Goal: Task Accomplishment & Management: Complete application form

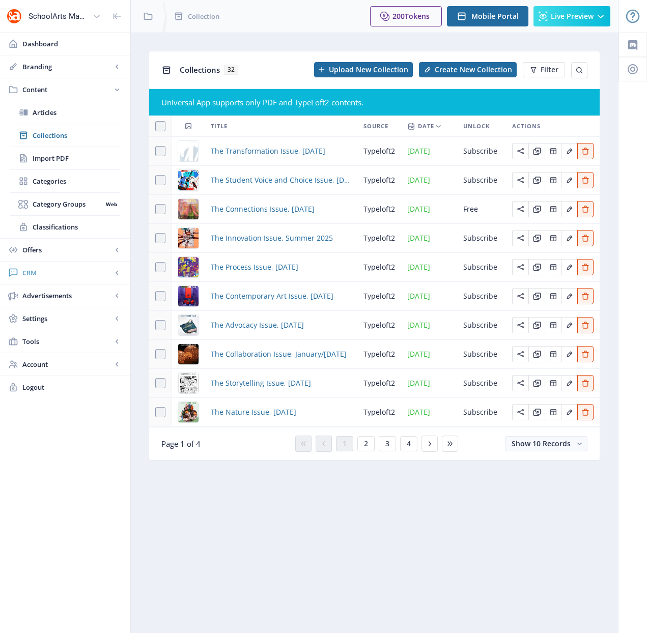
click at [45, 276] on span "CRM" at bounding box center [67, 273] width 90 height 10
click at [47, 156] on span "Readers" at bounding box center [77, 158] width 88 height 10
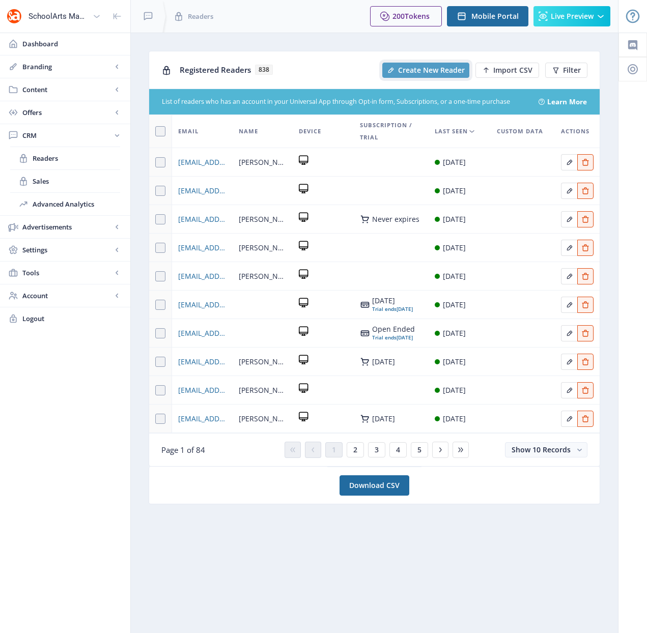
click at [428, 69] on span "Create New Reader" at bounding box center [431, 70] width 67 height 8
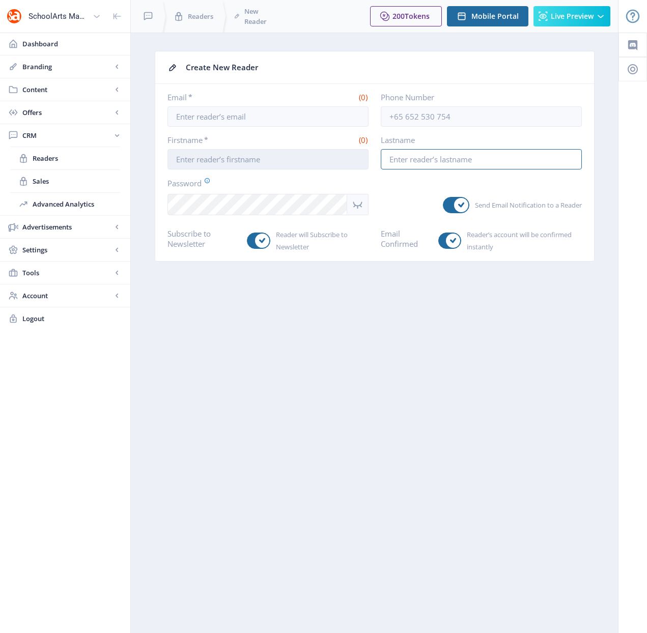
type input "[EMAIL_ADDRESS][DOMAIN_NAME]"
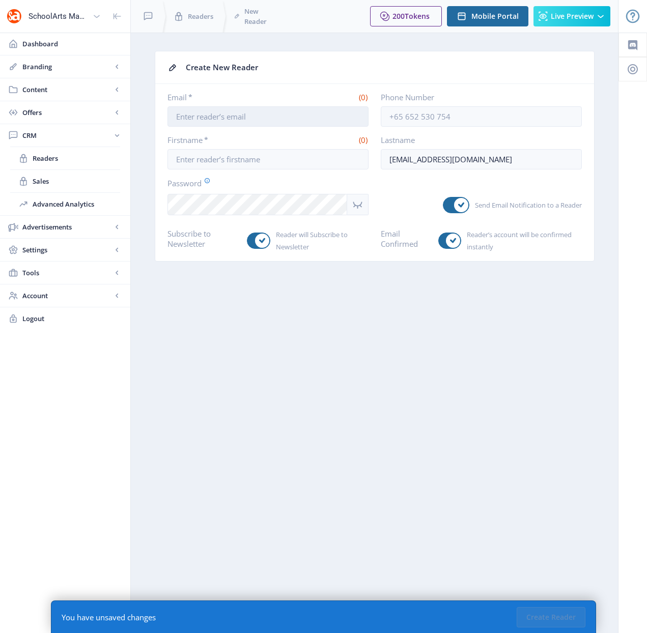
click at [251, 121] on input "Email *" at bounding box center [267, 116] width 201 height 20
paste input "[EMAIL_ADDRESS][DOMAIN_NAME]"
type input "[EMAIL_ADDRESS][DOMAIN_NAME]"
click at [211, 162] on input "Firstname *" at bounding box center [267, 159] width 201 height 20
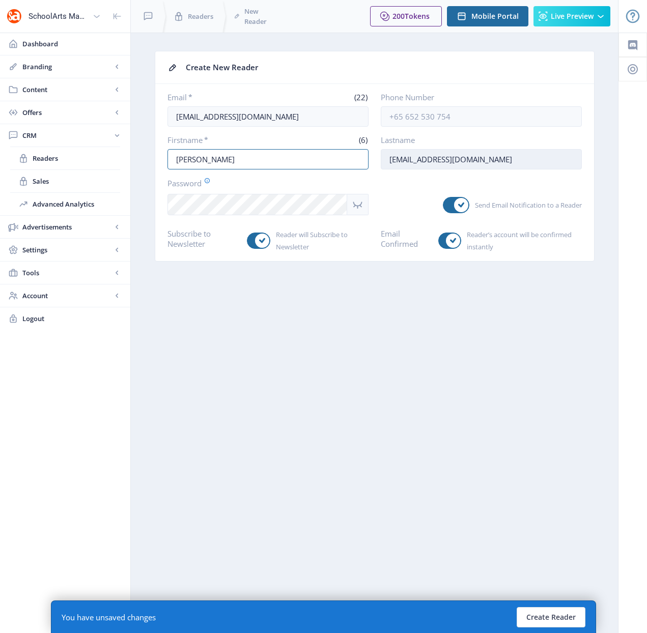
type input "[PERSON_NAME]"
drag, startPoint x: 511, startPoint y: 156, endPoint x: 368, endPoint y: 153, distance: 143.1
click at [368, 153] on div "Firstname * (6) [PERSON_NAME] Lastname [PERSON_NAME][EMAIL_ADDRESS][DOMAIN_NAME]" at bounding box center [374, 152] width 414 height 35
type input "[PERSON_NAME]"
click at [109, 191] on div "SchoolArts Magazine Dashboard Branding App Appearance Brand Brief Pages SEO Web…" at bounding box center [323, 316] width 647 height 633
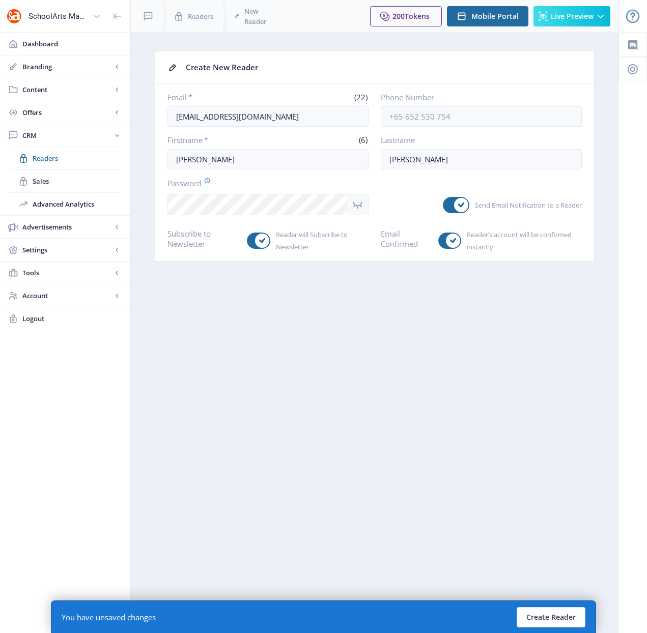
click at [383, 279] on nb-layout-column "Create New Reader Email * (22) [EMAIL_ADDRESS][DOMAIN_NAME] Phone Number Firstn…" at bounding box center [374, 333] width 488 height 601
click at [545, 619] on button "Create Reader" at bounding box center [551, 617] width 69 height 20
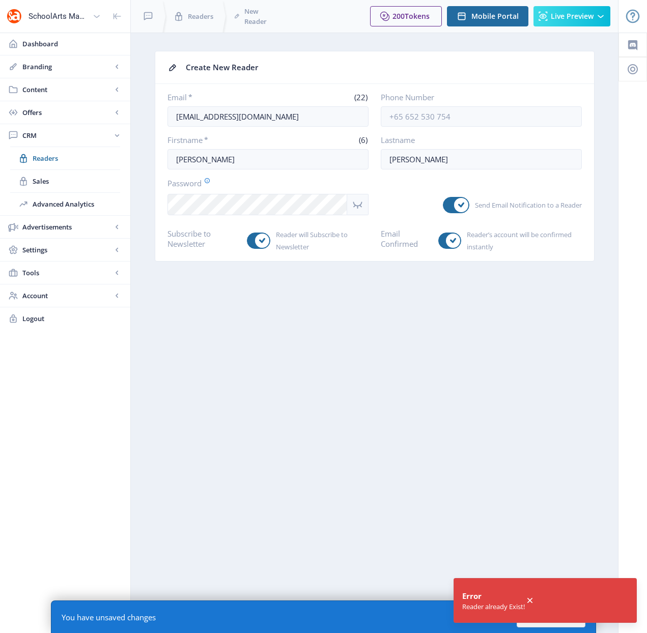
click at [343, 383] on nb-layout-column "Create New Reader Email * (22) [EMAIL_ADDRESS][DOMAIN_NAME] Phone Number Firstn…" at bounding box center [374, 333] width 488 height 601
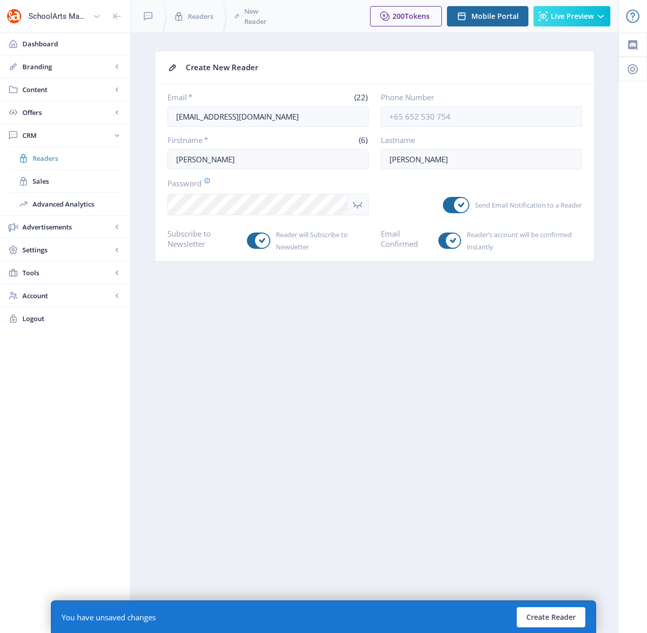
click at [55, 157] on span "Readers" at bounding box center [77, 158] width 88 height 10
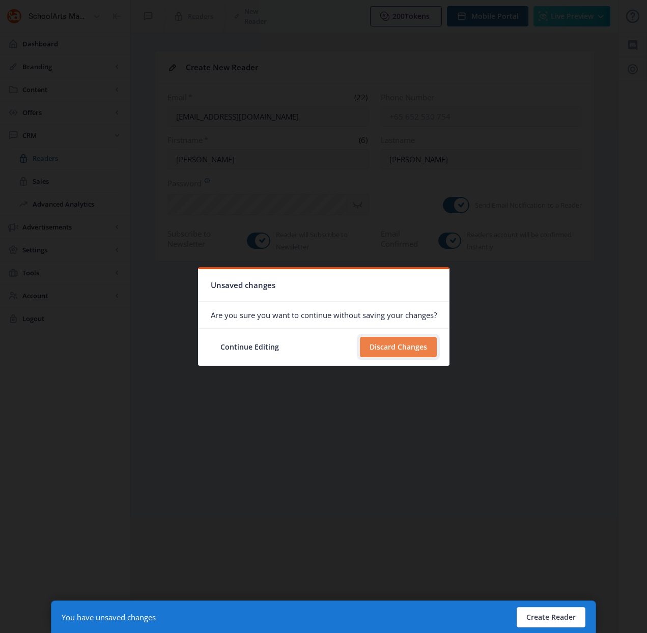
click at [407, 348] on button "Discard Changes" at bounding box center [398, 347] width 77 height 20
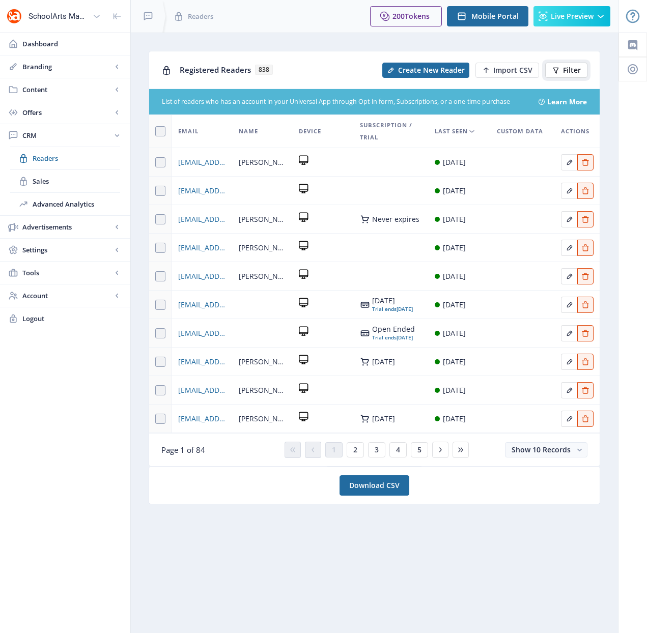
click at [556, 67] on icon at bounding box center [556, 70] width 6 height 6
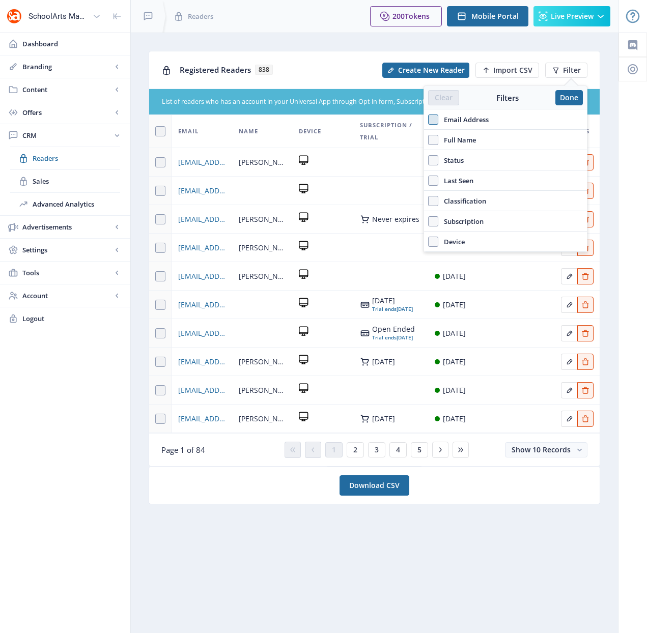
click at [434, 122] on span at bounding box center [433, 120] width 10 height 10
click at [429, 120] on input "Email Address" at bounding box center [428, 119] width 1 height 1
checkbox input "true"
click at [441, 143] on input "text" at bounding box center [505, 142] width 155 height 16
paste input "[EMAIL_ADDRESS][DOMAIN_NAME]"
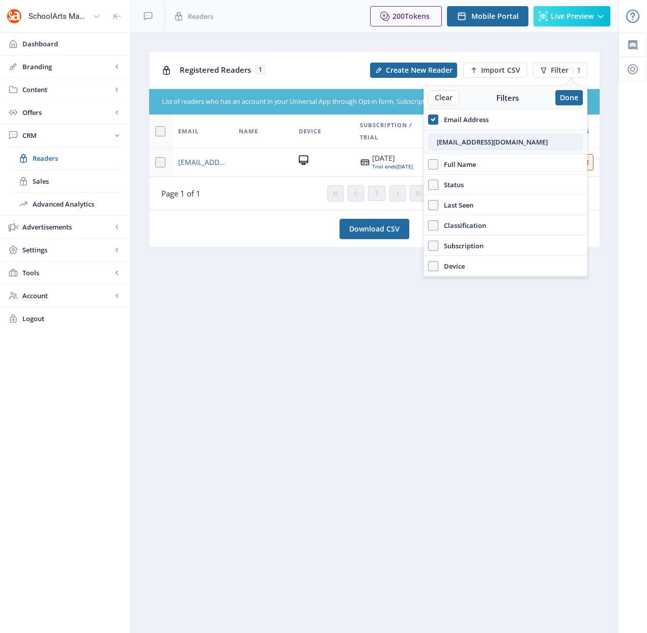
type input "[EMAIL_ADDRESS][DOMAIN_NAME]"
click at [295, 234] on nb-card "Download CSV" at bounding box center [374, 229] width 451 height 38
click at [575, 99] on button "Done" at bounding box center [568, 97] width 27 height 15
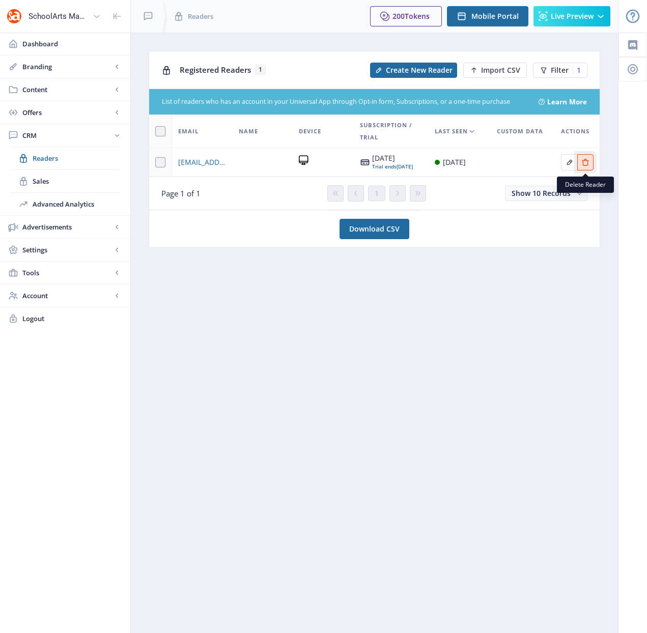
click at [583, 165] on icon "Edit page" at bounding box center [585, 162] width 8 height 8
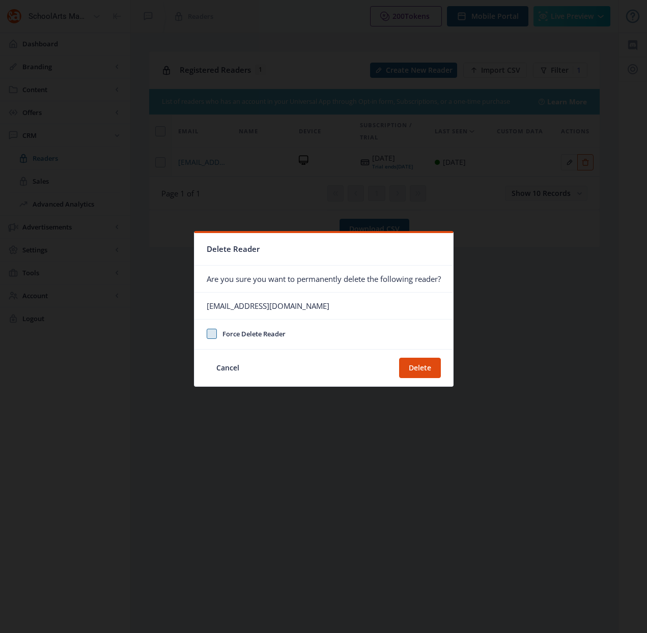
click at [207, 332] on span at bounding box center [212, 334] width 10 height 10
click at [207, 334] on input "Force Delete Reader" at bounding box center [207, 334] width 1 height 1
checkbox input "true"
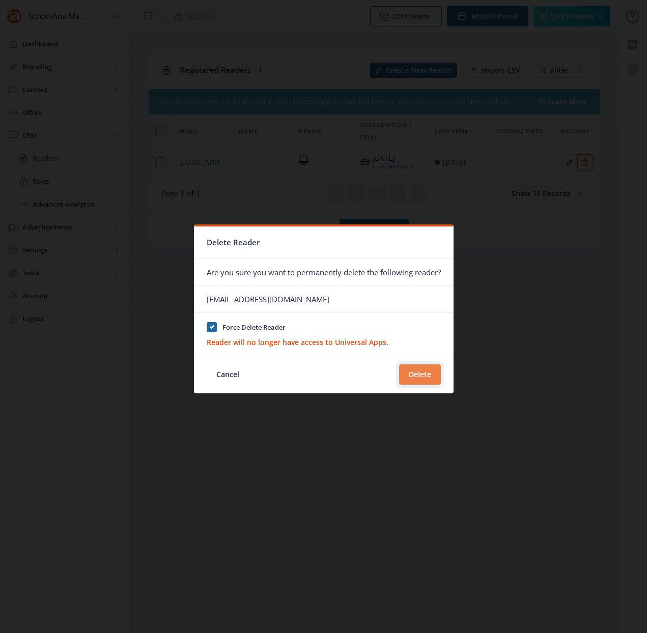
click at [416, 371] on button "Delete" at bounding box center [420, 374] width 42 height 20
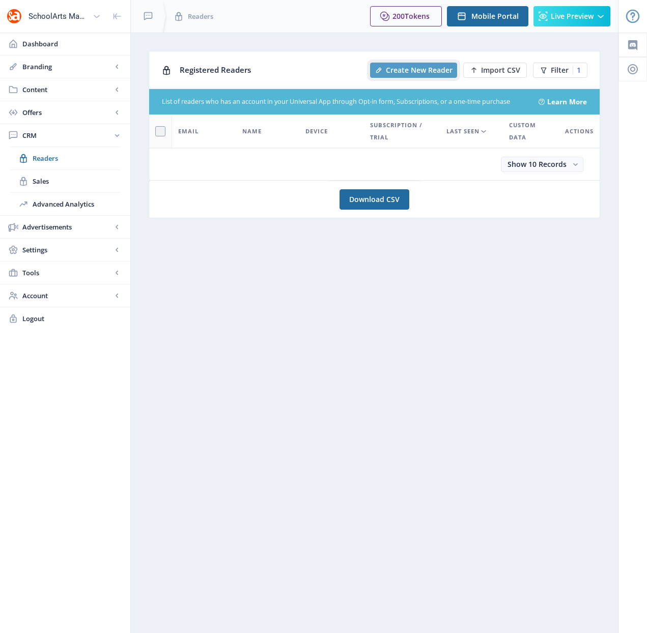
click at [421, 71] on span "Create New Reader" at bounding box center [419, 70] width 67 height 8
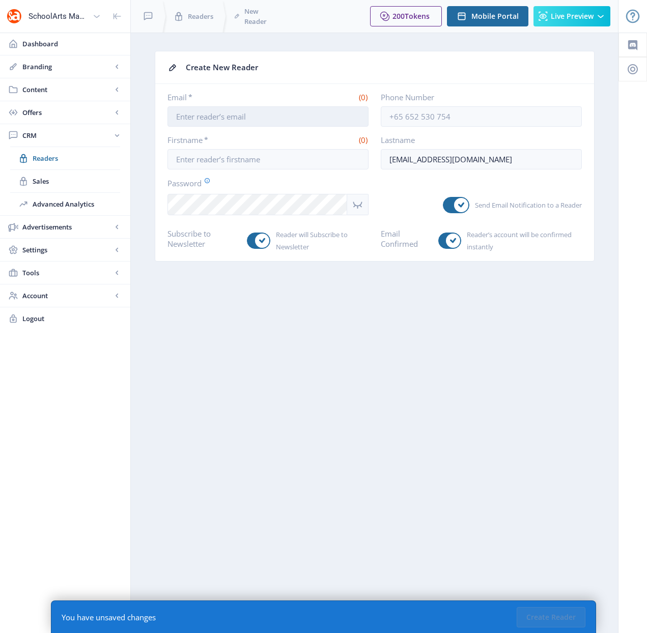
click at [264, 116] on input "Email *" at bounding box center [267, 116] width 201 height 20
paste input "[EMAIL_ADDRESS][DOMAIN_NAME]"
type input "[EMAIL_ADDRESS][DOMAIN_NAME]"
click at [287, 159] on input "Firstname *" at bounding box center [267, 159] width 201 height 20
type input "[PERSON_NAME]"
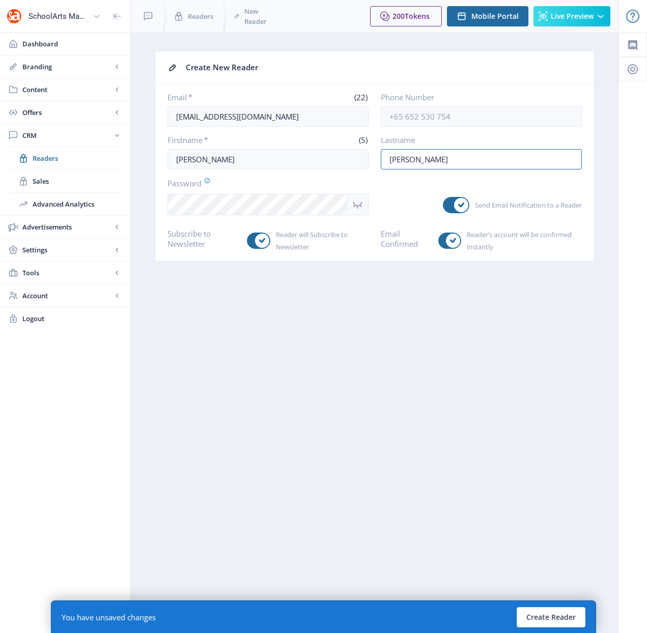
type input "[PERSON_NAME]"
click at [136, 201] on nb-layout-column "Create New Reader Email * (22) [EMAIL_ADDRESS][DOMAIN_NAME] Phone Number Firstn…" at bounding box center [374, 333] width 488 height 601
click at [557, 413] on nb-layout-column "Create New Reader Email * (22) [EMAIL_ADDRESS][DOMAIN_NAME] Phone Number Firstn…" at bounding box center [374, 333] width 488 height 601
click at [553, 615] on button "Create Reader" at bounding box center [551, 617] width 69 height 20
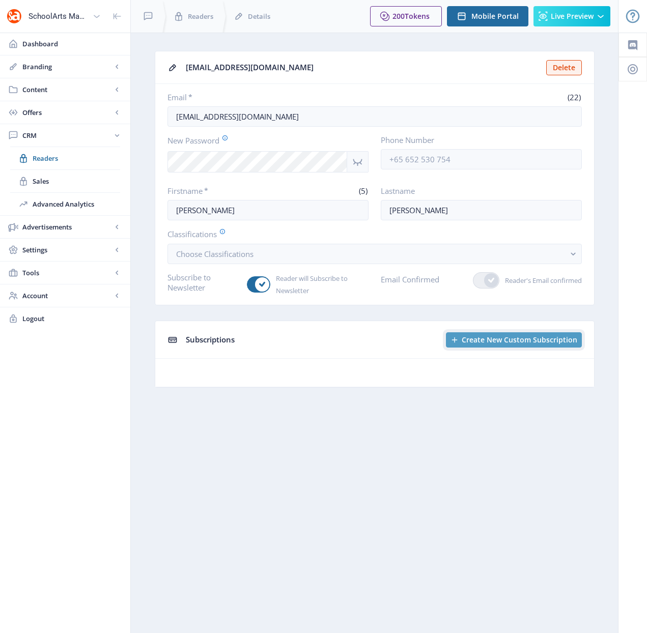
click at [479, 337] on span "Create New Custom Subscription" at bounding box center [520, 340] width 116 height 8
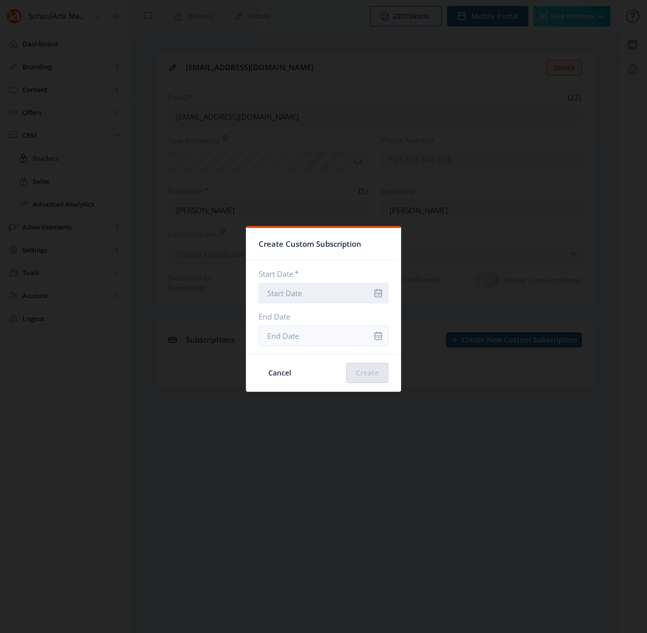
click at [315, 293] on input "Start Date *" at bounding box center [324, 293] width 130 height 20
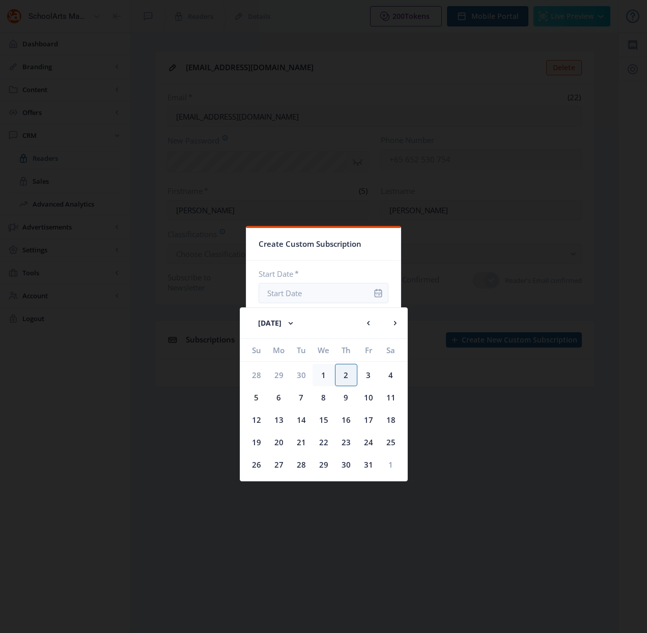
click at [326, 375] on div "1" at bounding box center [324, 375] width 22 height 22
type input "[DATE]"
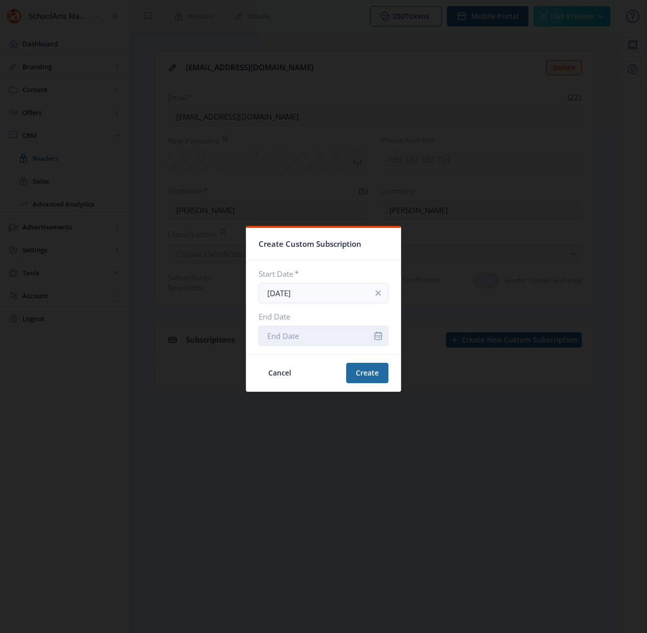
click at [313, 335] on input "End Date" at bounding box center [324, 336] width 130 height 20
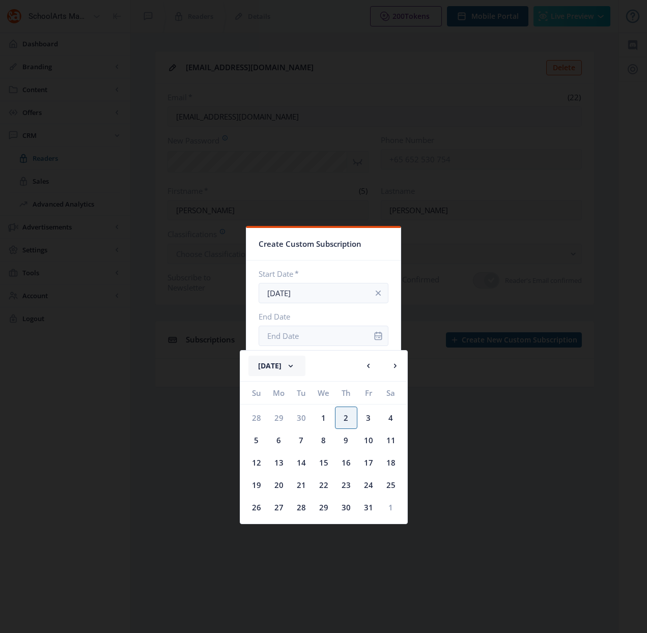
click at [299, 369] on button "[DATE]" at bounding box center [276, 366] width 57 height 20
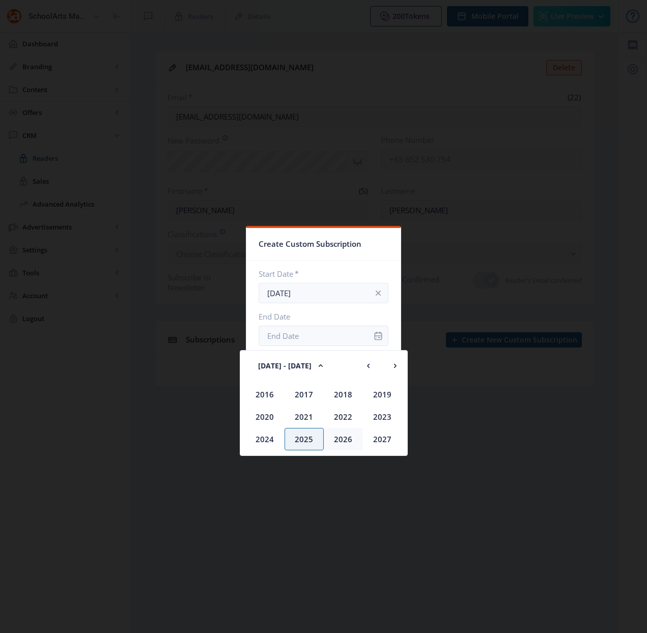
click at [348, 437] on div "2026" at bounding box center [343, 439] width 39 height 22
click at [300, 435] on div "Oct" at bounding box center [304, 439] width 39 height 22
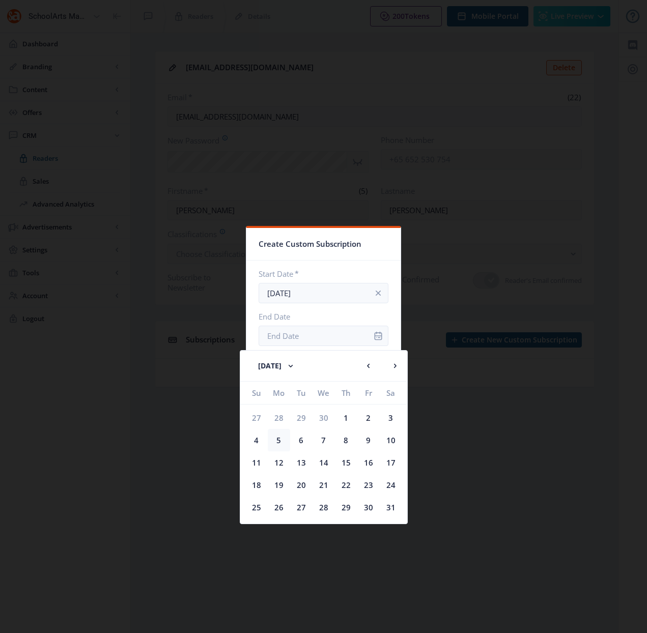
click at [276, 439] on div "5" at bounding box center [279, 440] width 22 height 22
type input "[DATE]"
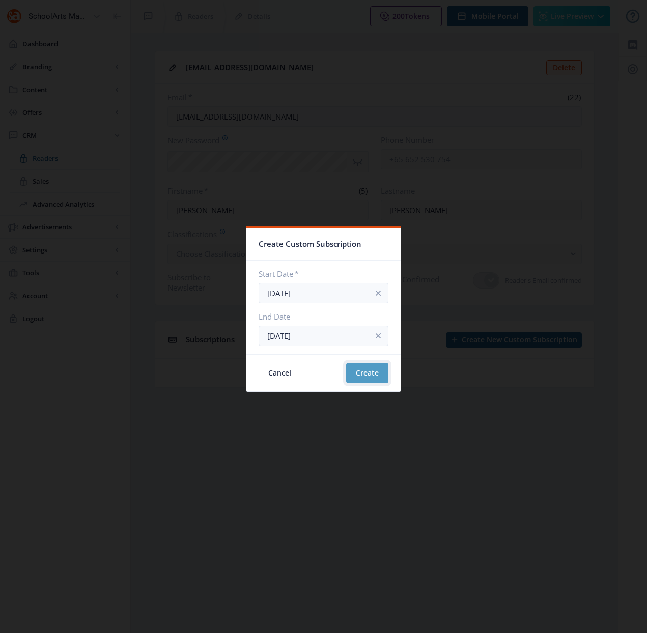
click at [365, 370] on button "Create" at bounding box center [367, 373] width 42 height 20
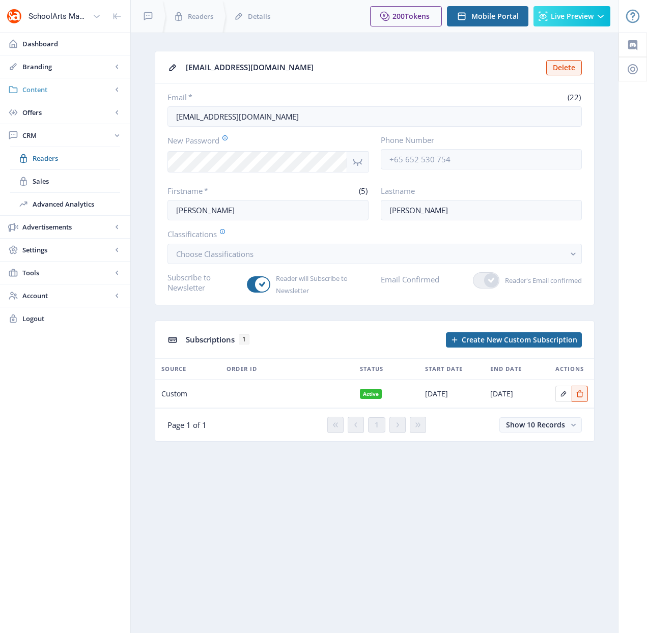
click at [41, 89] on span "Content" at bounding box center [67, 89] width 90 height 10
click at [52, 138] on span "Collections" at bounding box center [77, 135] width 88 height 10
